Goal: Task Accomplishment & Management: Manage account settings

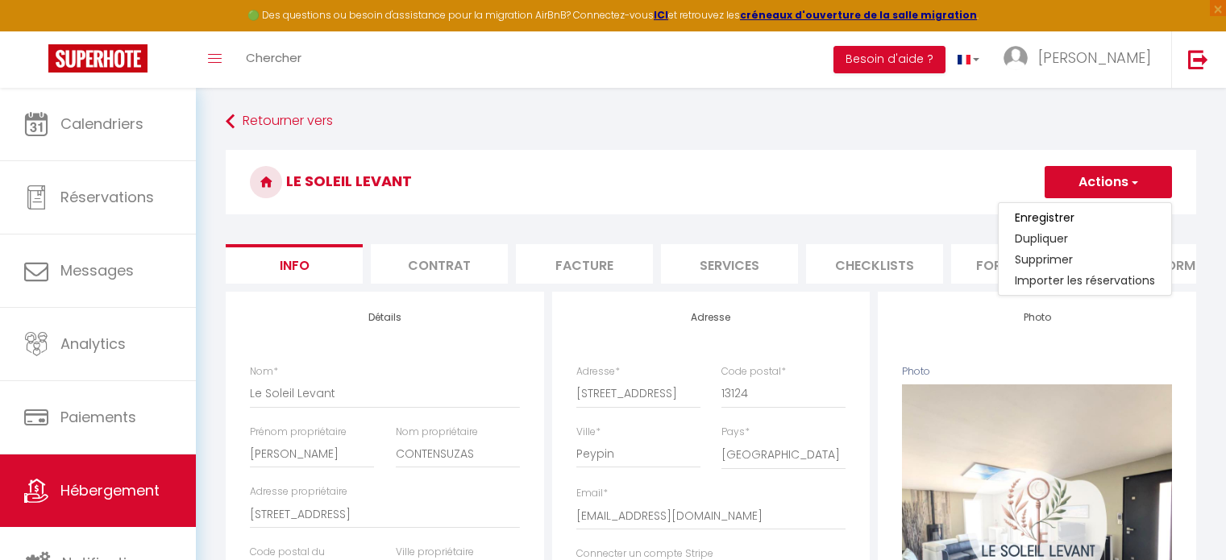
select select "houses"
select select "villa"
select select "5"
select select "4"
select select "3"
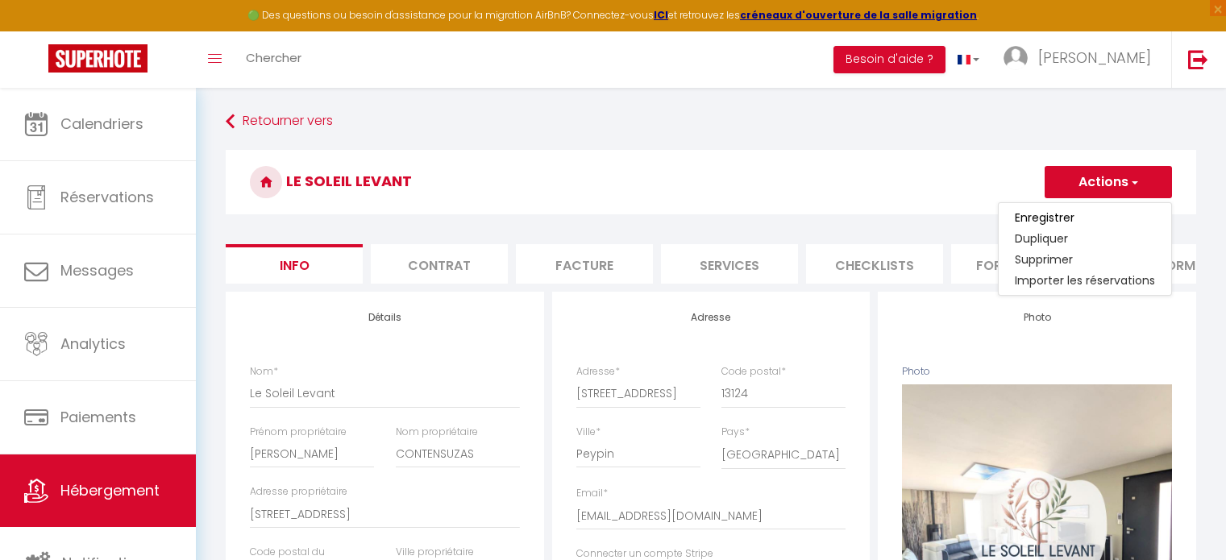
select select "1"
select select "15:00"
select select "19:00"
select select "11:00"
select select "30"
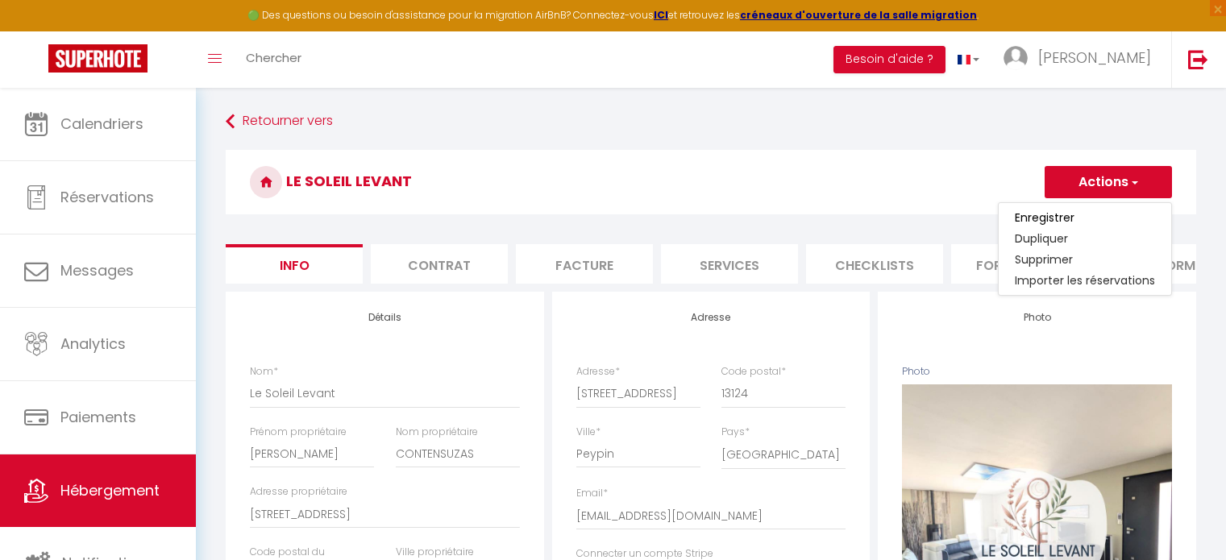
select select "120"
select select
select select "28"
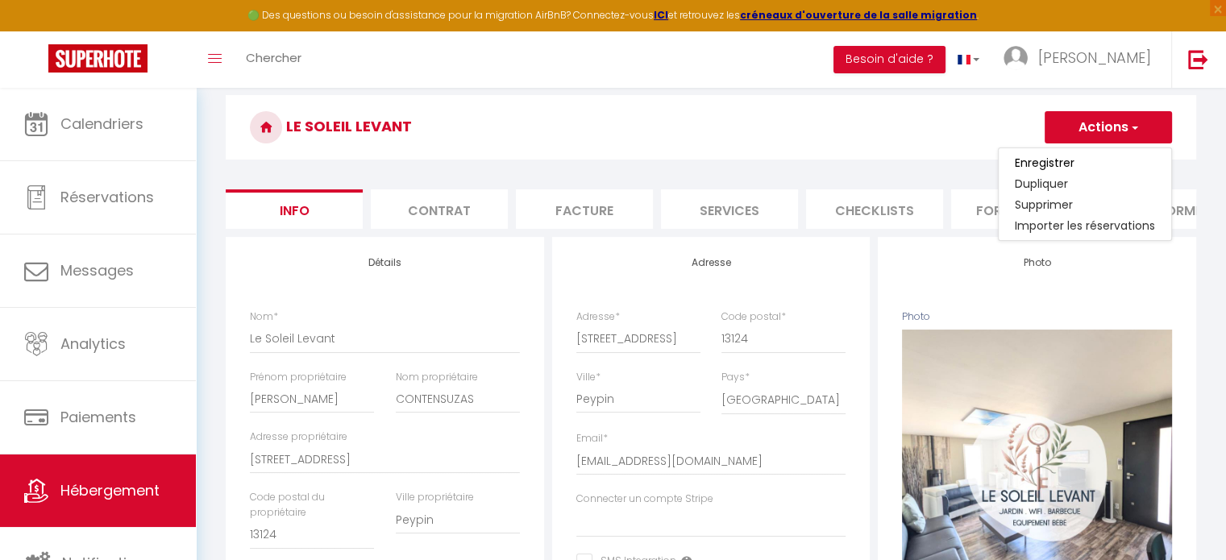
scroll to position [32, 0]
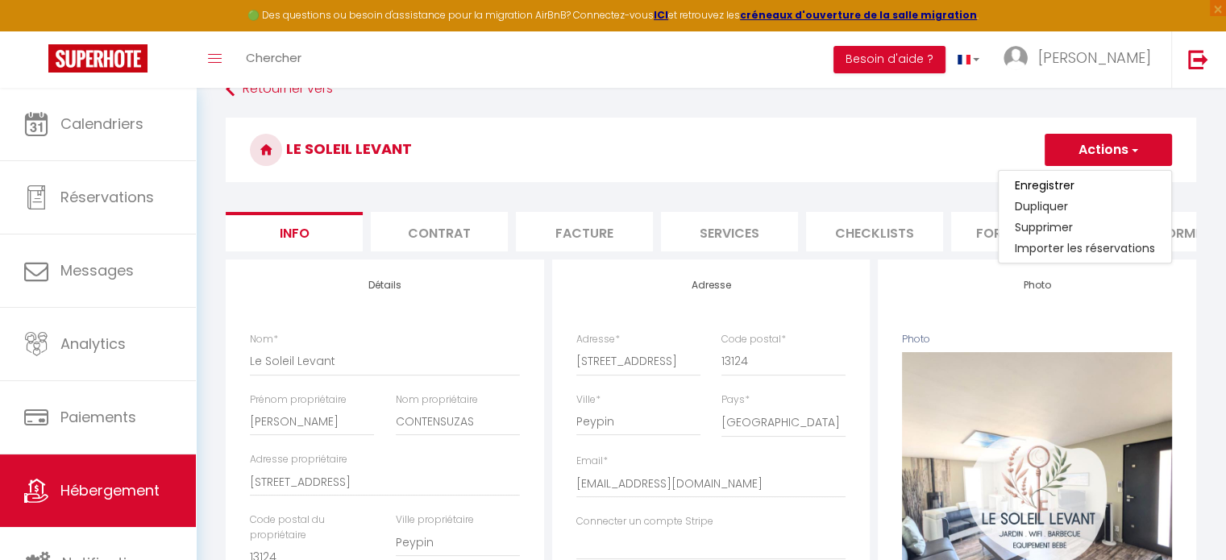
click at [929, 166] on h3 "Le Soleil Levant" at bounding box center [711, 150] width 971 height 64
click at [1142, 231] on li "Plateformes" at bounding box center [1164, 231] width 137 height 39
select select
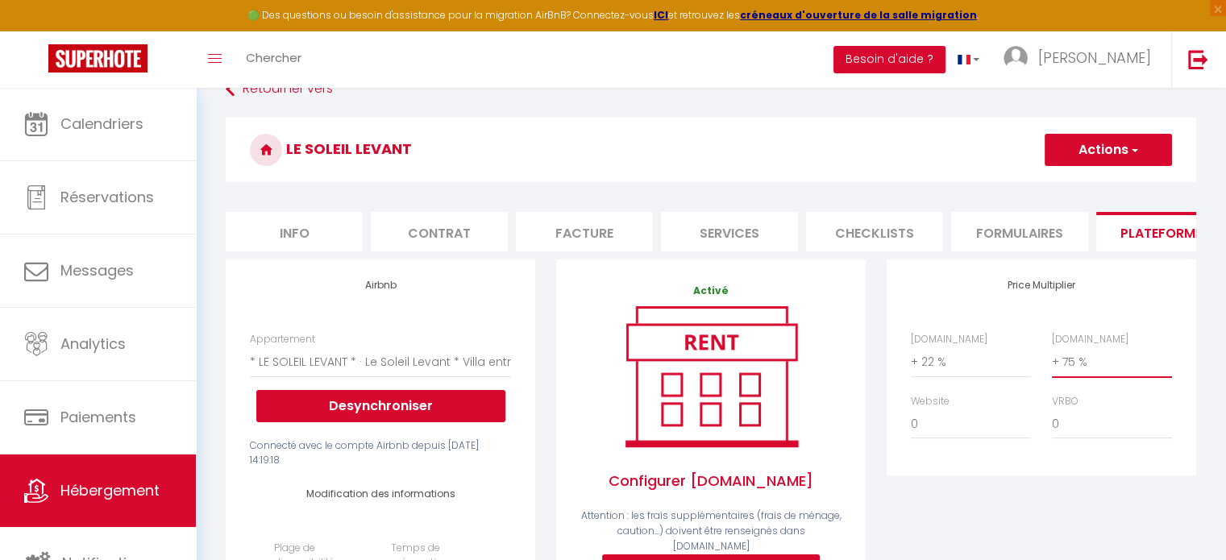
click at [1109, 376] on select "0 + 1 % + 2 % + 3 % + 4 % + 5 % + 6 % + 7 % + 8 % + 9 %" at bounding box center [1112, 362] width 120 height 31
select select "+ 60 %"
click at [1052, 359] on select "0 + 1 % + 2 % + 3 % + 4 % + 5 % + 6 % + 7 % + 8 % + 9 %" at bounding box center [1112, 362] width 120 height 31
select select
click at [1145, 152] on button "Actions" at bounding box center [1108, 150] width 127 height 32
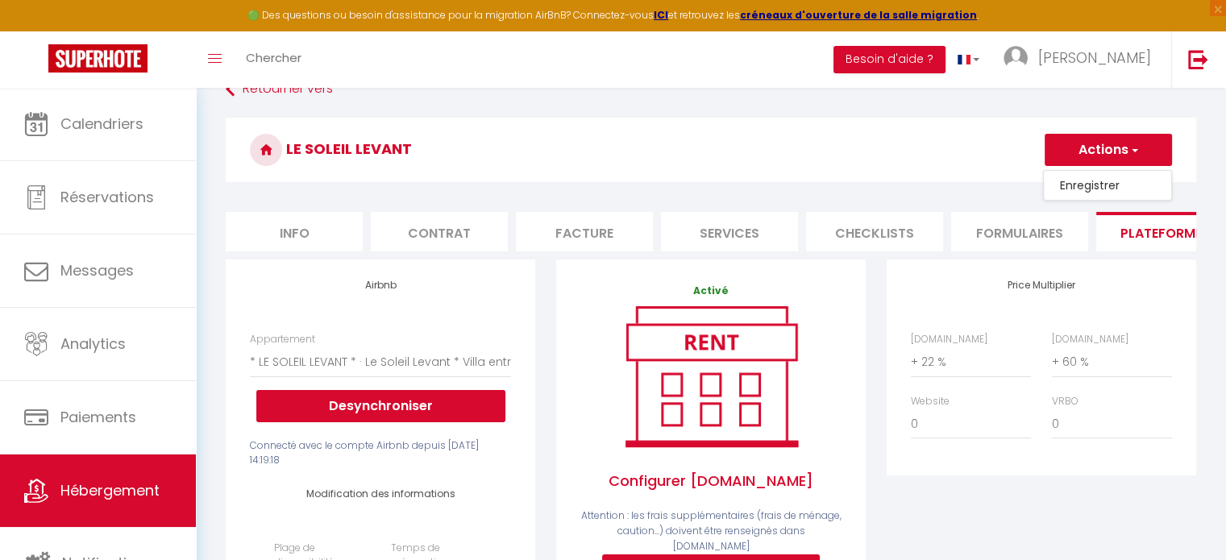
click at [1098, 193] on link "Enregistrer" at bounding box center [1107, 185] width 127 height 21
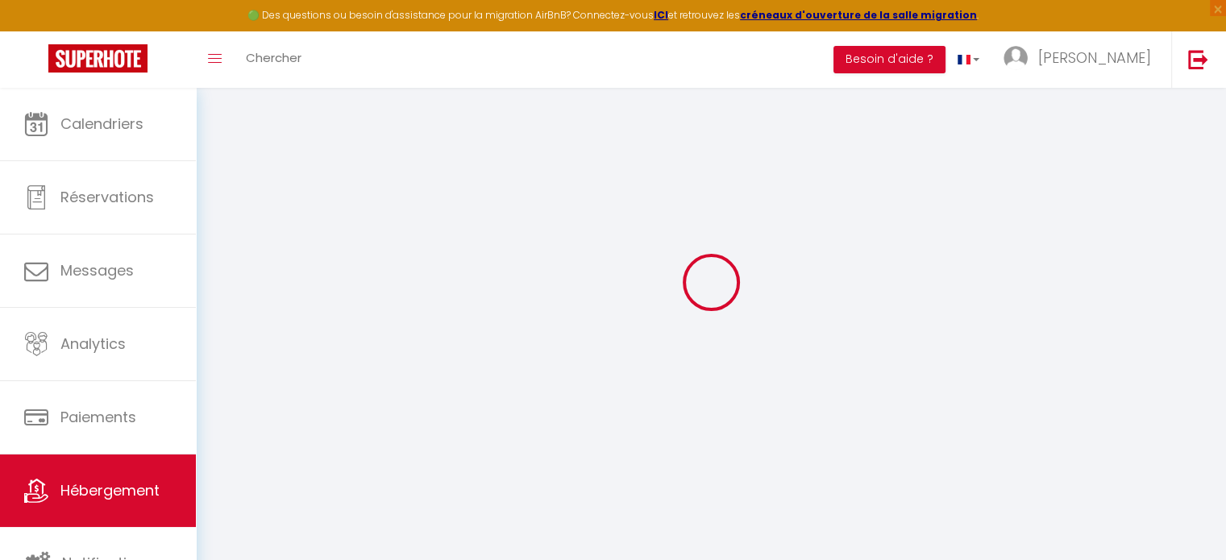
select select "270"
select select "EUR"
select select
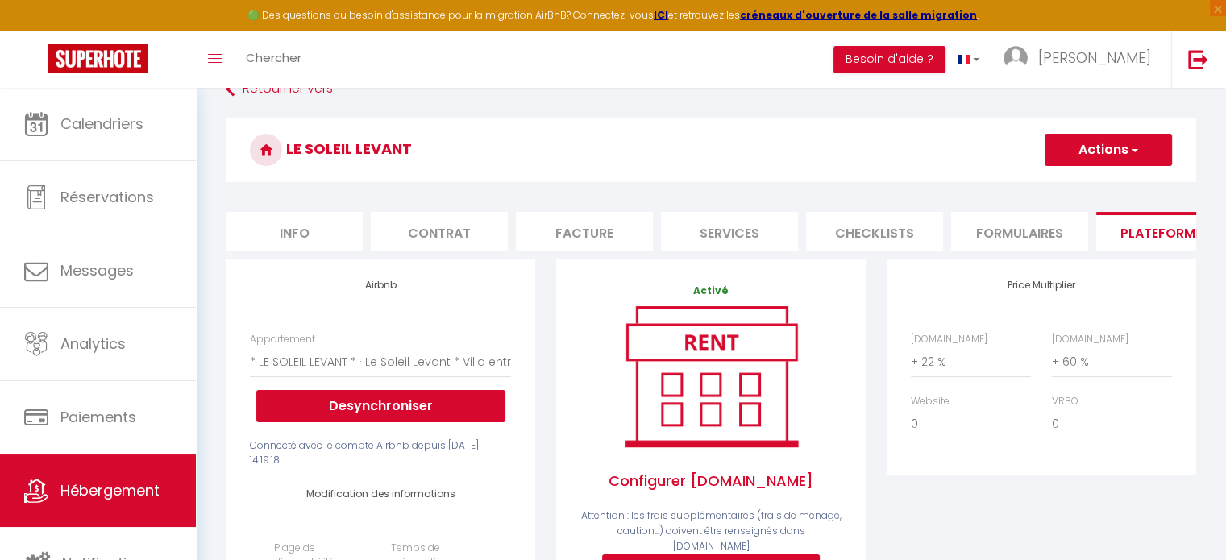
click at [812, 148] on h3 "Le Soleil Levant" at bounding box center [711, 150] width 971 height 64
